Goal: Information Seeking & Learning: Check status

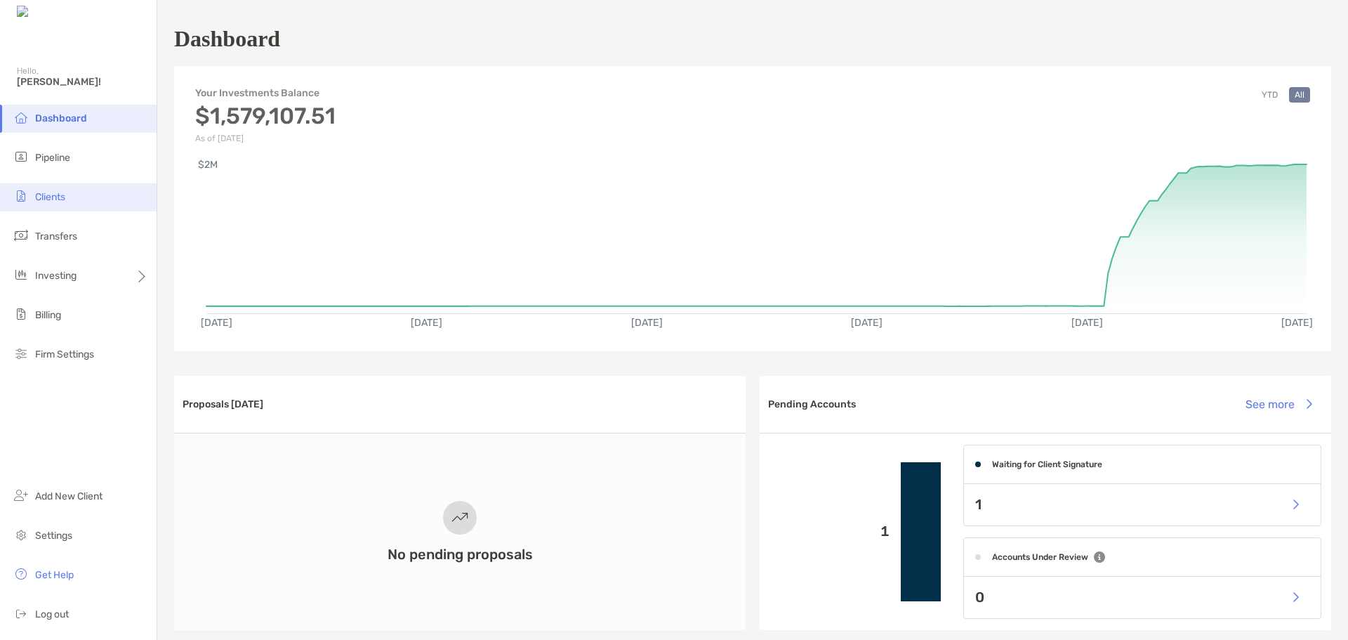
click at [51, 202] on span "Clients" at bounding box center [50, 197] width 30 height 12
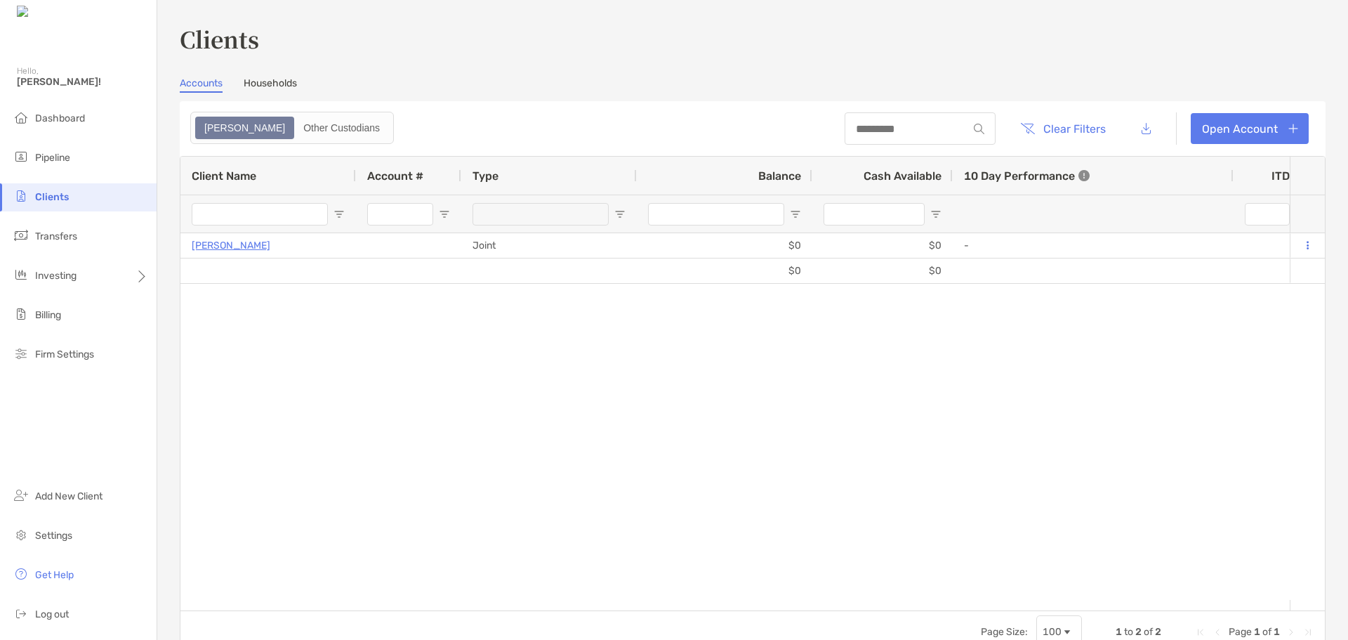
click at [264, 83] on link "Households" at bounding box center [270, 84] width 53 height 15
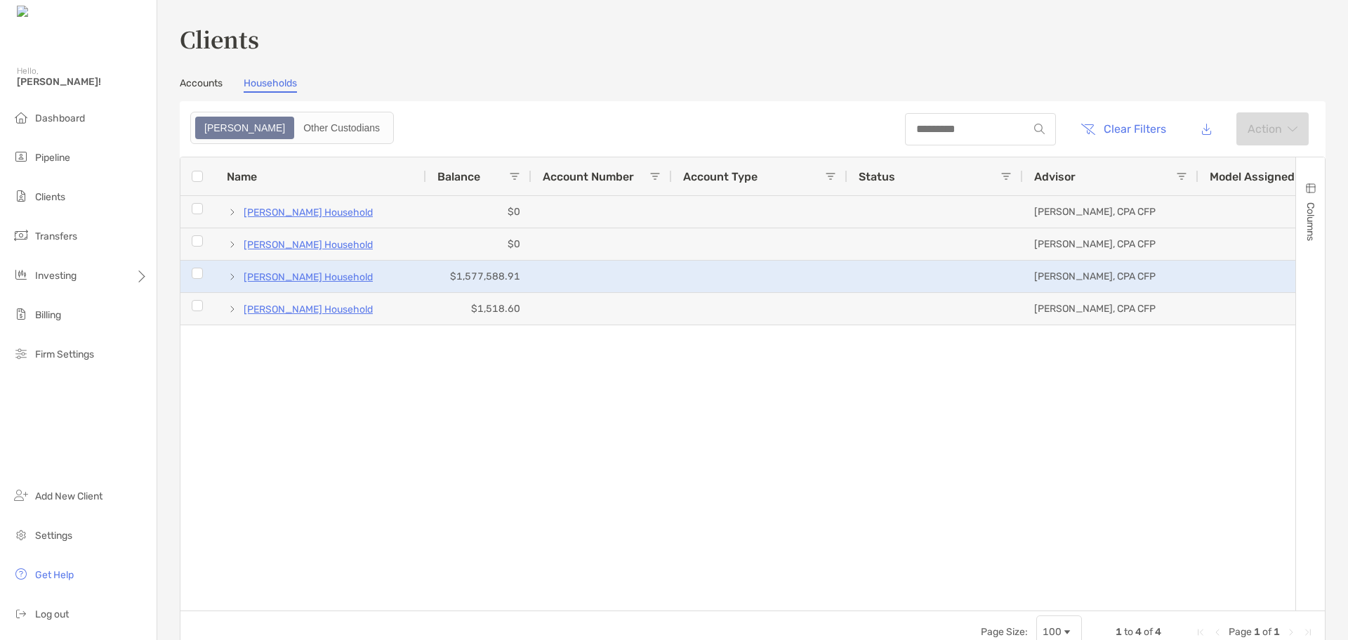
click at [293, 279] on p "[PERSON_NAME] Household" at bounding box center [308, 277] width 129 height 18
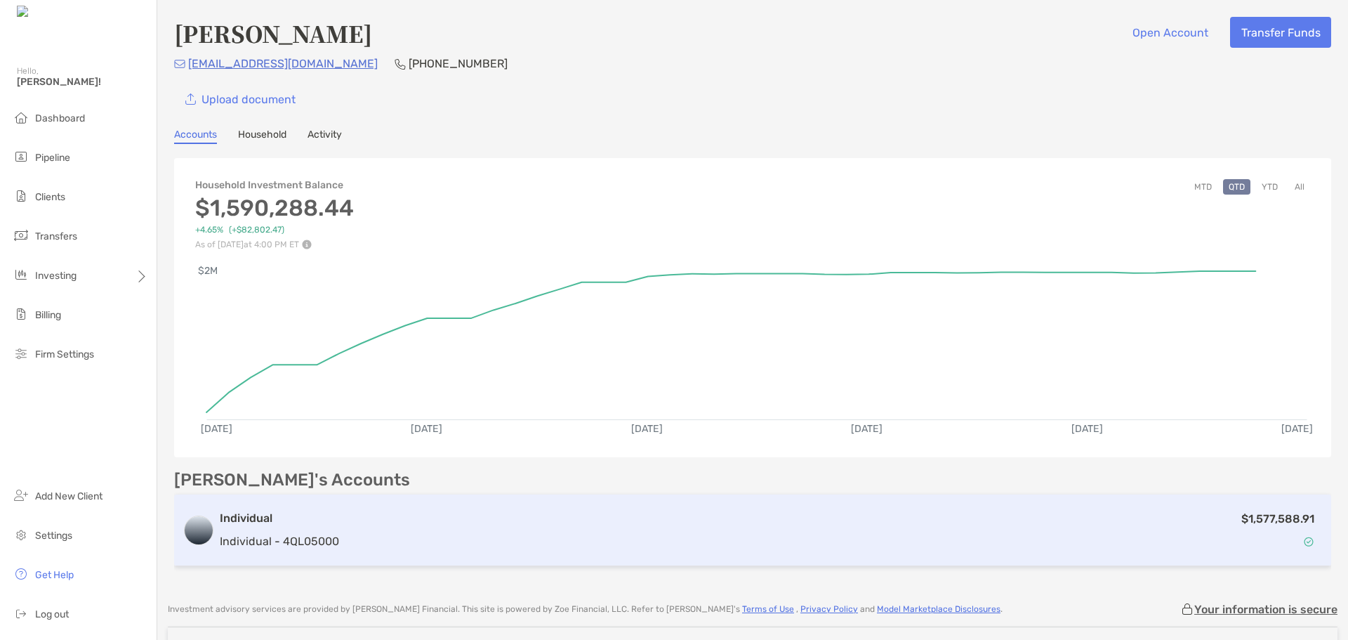
click at [999, 510] on div "$1,577,588.91" at bounding box center [834, 530] width 978 height 41
